Goal: Task Accomplishment & Management: Manage account settings

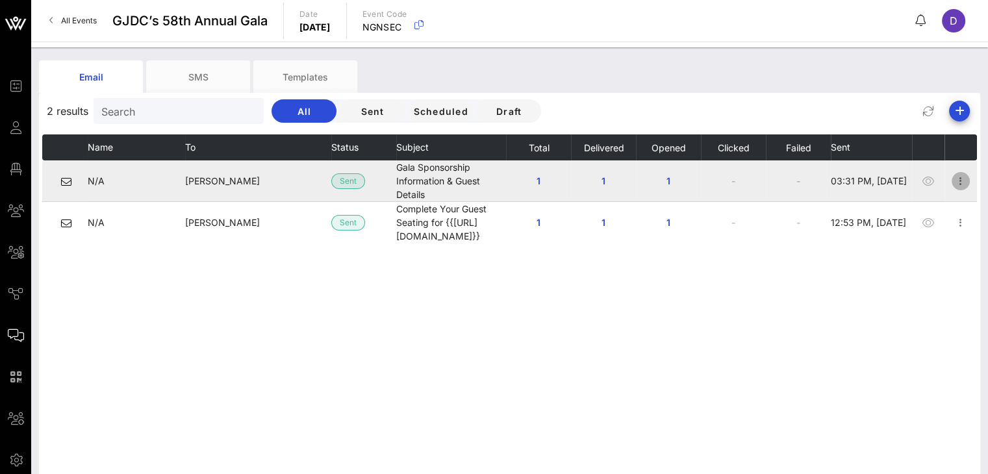
click at [959, 181] on icon "button" at bounding box center [961, 181] width 16 height 16
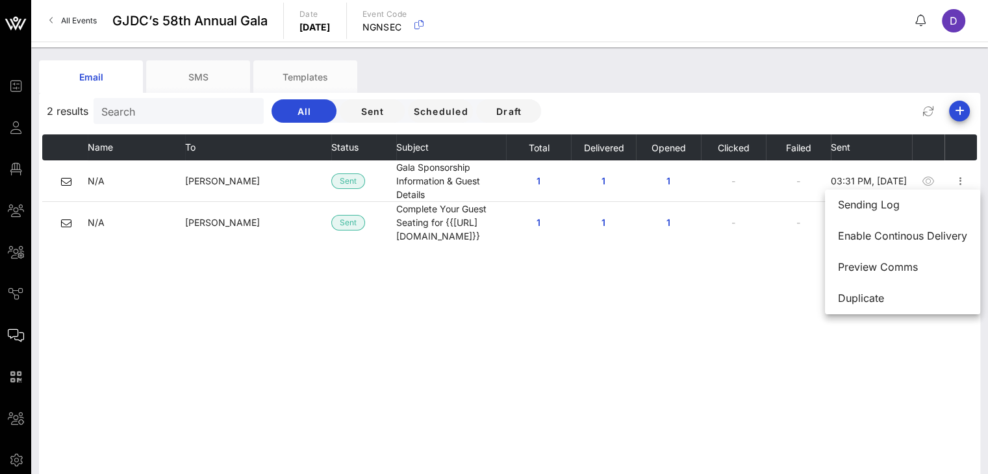
click at [522, 463] on div "Name To Status Subject Total Delivered Opened Clicked Failed Sent N/A [PERSON_N…" at bounding box center [509, 329] width 935 height 390
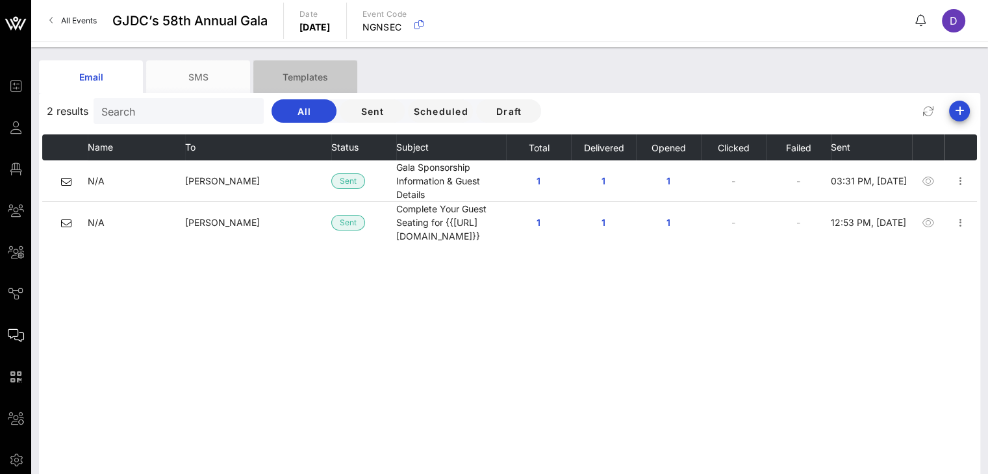
click at [320, 79] on div "Templates" at bounding box center [305, 76] width 104 height 32
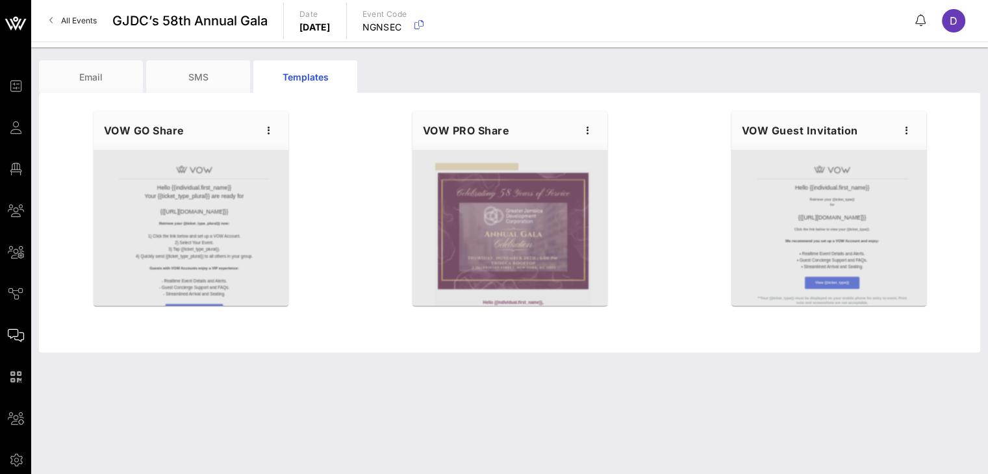
click at [498, 204] on div at bounding box center [509, 228] width 195 height 156
click at [587, 131] on icon "button" at bounding box center [588, 131] width 16 height 16
click at [608, 147] on div "Edit" at bounding box center [607, 152] width 32 height 10
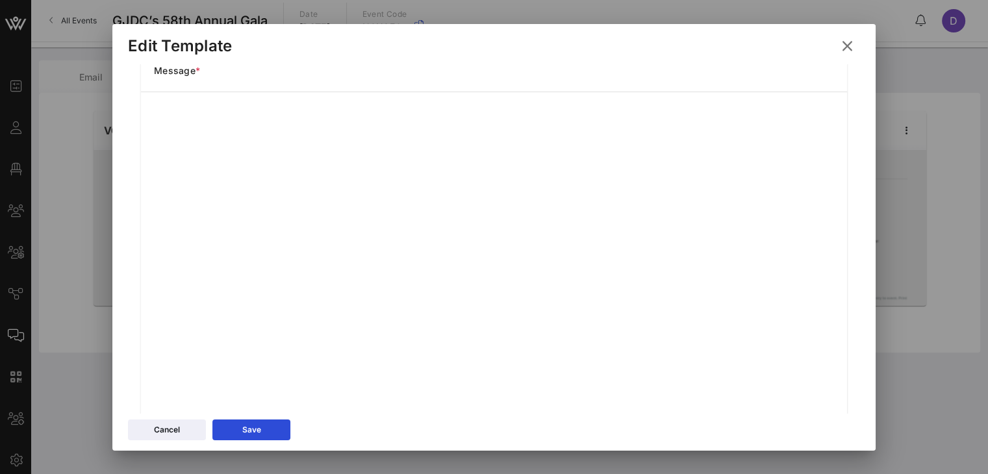
scroll to position [164, 0]
click at [909, 310] on div at bounding box center [494, 237] width 988 height 474
click at [271, 436] on button "Save" at bounding box center [251, 430] width 78 height 21
